Goal: Task Accomplishment & Management: Manage account settings

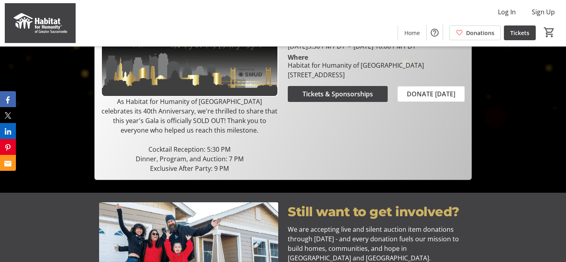
scroll to position [308, 0]
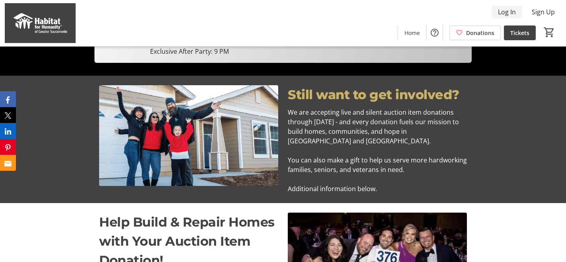
click at [506, 10] on span "Log In" at bounding box center [507, 12] width 18 height 10
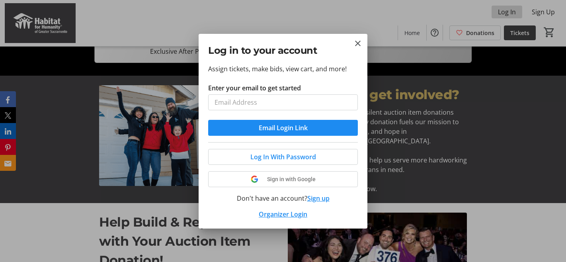
scroll to position [0, 0]
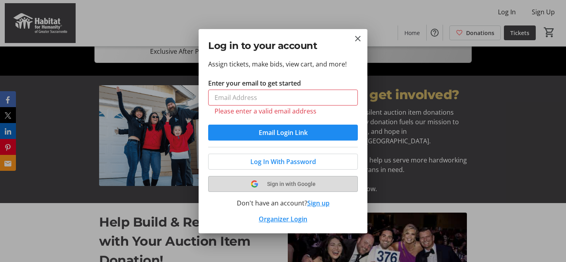
click at [277, 179] on tr-shared-ui-google-sign-in-button-content "Sign in with Google" at bounding box center [283, 184] width 130 height 10
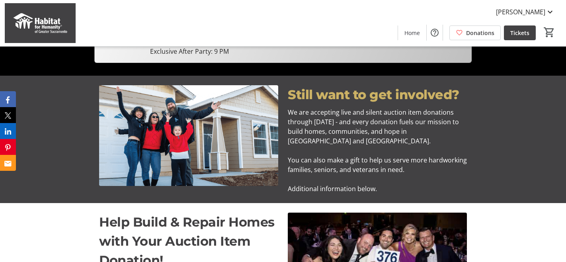
scroll to position [308, 0]
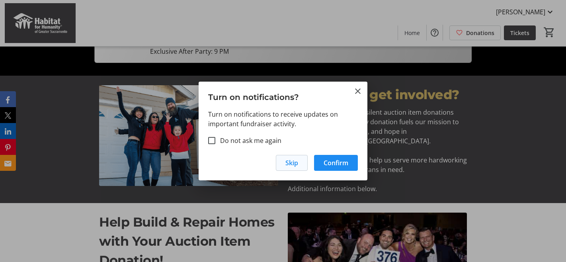
click at [296, 165] on span "Skip" at bounding box center [291, 163] width 13 height 10
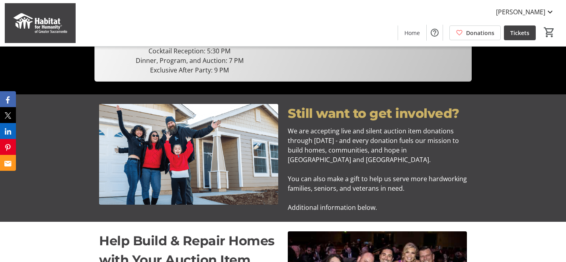
scroll to position [287, 0]
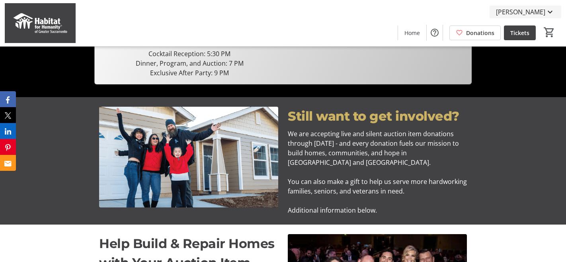
click at [536, 11] on span "[PERSON_NAME]" at bounding box center [520, 12] width 49 height 10
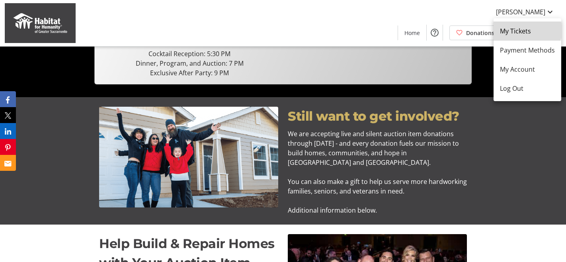
click at [526, 30] on span "My Tickets" at bounding box center [527, 31] width 55 height 10
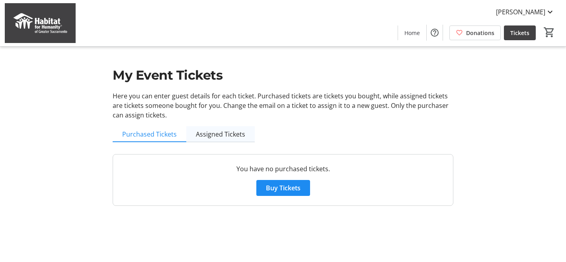
click at [213, 132] on span "Assigned Tickets" at bounding box center [220, 134] width 49 height 6
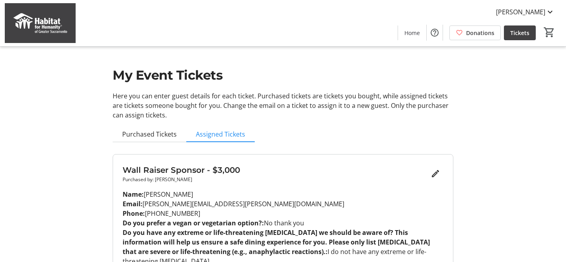
scroll to position [46, 0]
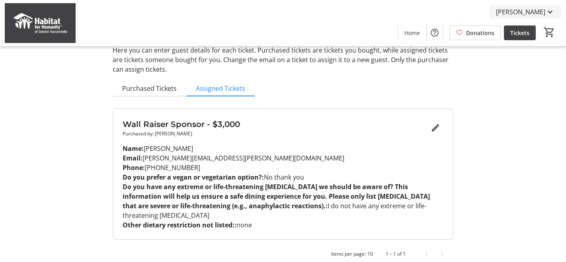
click at [538, 10] on span "[PERSON_NAME]" at bounding box center [520, 12] width 49 height 10
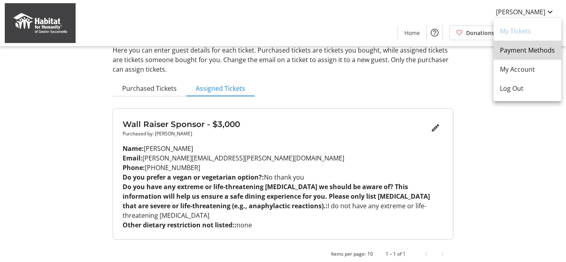
click at [531, 49] on span "Payment Methods" at bounding box center [527, 50] width 55 height 10
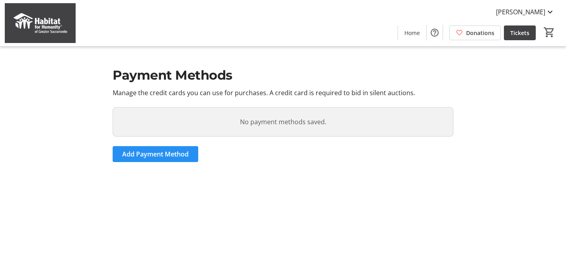
click at [176, 156] on span "Add Payment Method" at bounding box center [155, 154] width 66 height 10
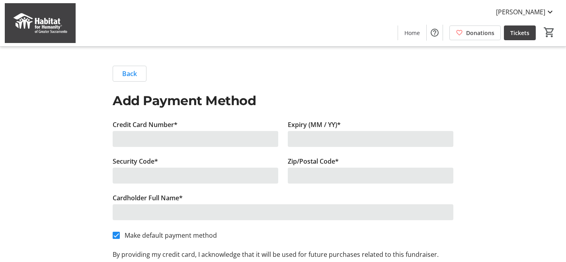
click at [190, 140] on div at bounding box center [195, 139] width 165 height 16
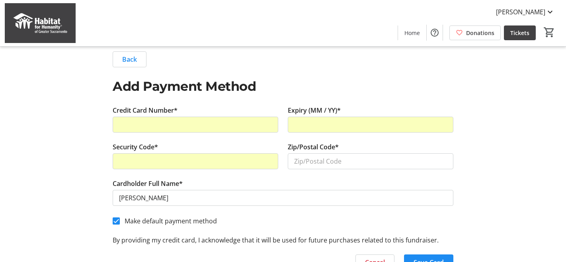
scroll to position [16, 0]
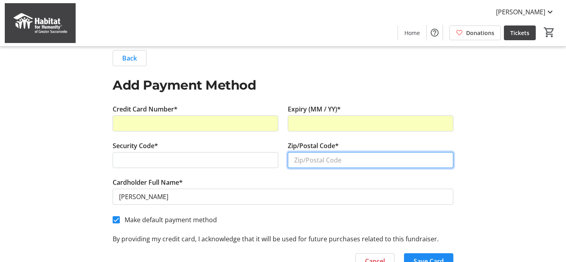
click at [371, 165] on input "Zip/Postal Code*" at bounding box center [370, 160] width 165 height 16
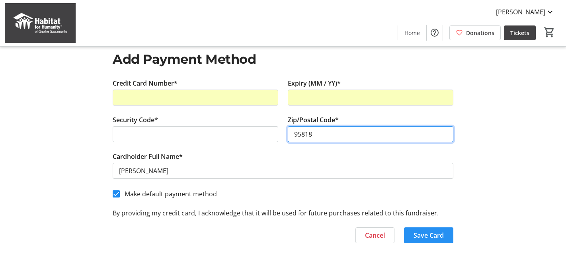
type input "95818"
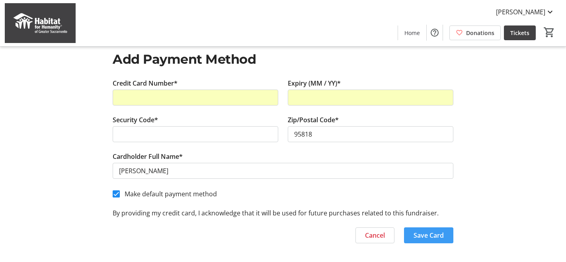
click at [434, 236] on span "Save Card" at bounding box center [428, 235] width 30 height 10
